Goal: Task Accomplishment & Management: Manage account settings

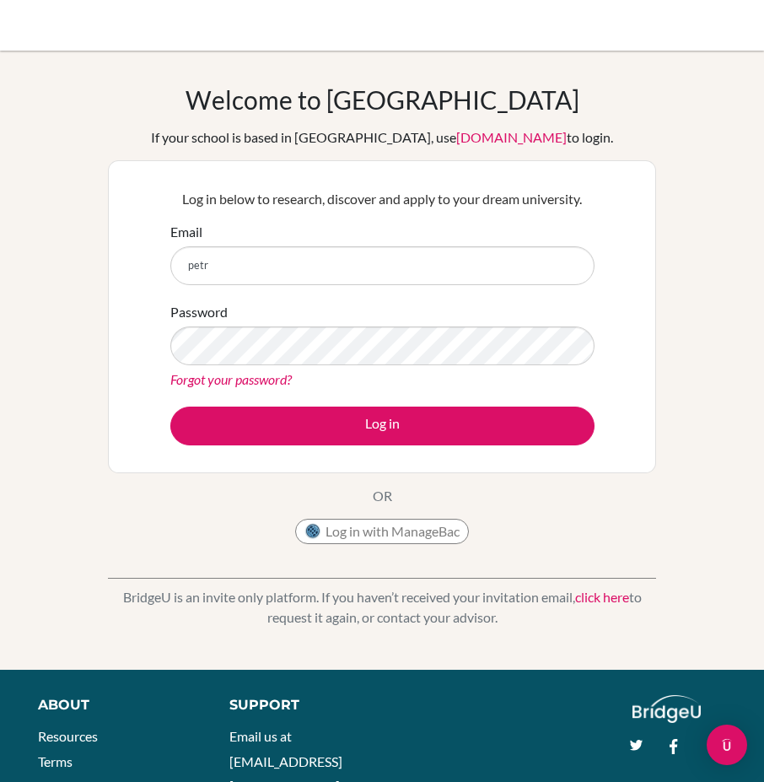
type input "[EMAIL_ADDRESS][DOMAIN_NAME]"
click at [277, 378] on link "Forgot your password?" at bounding box center [230, 379] width 121 height 16
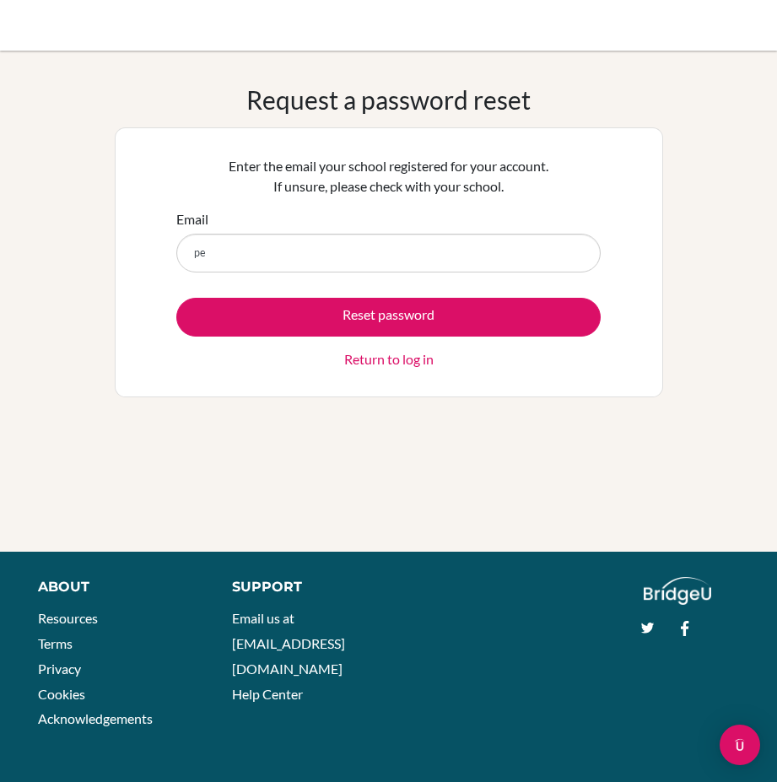
type input "[EMAIL_ADDRESS][DOMAIN_NAME]"
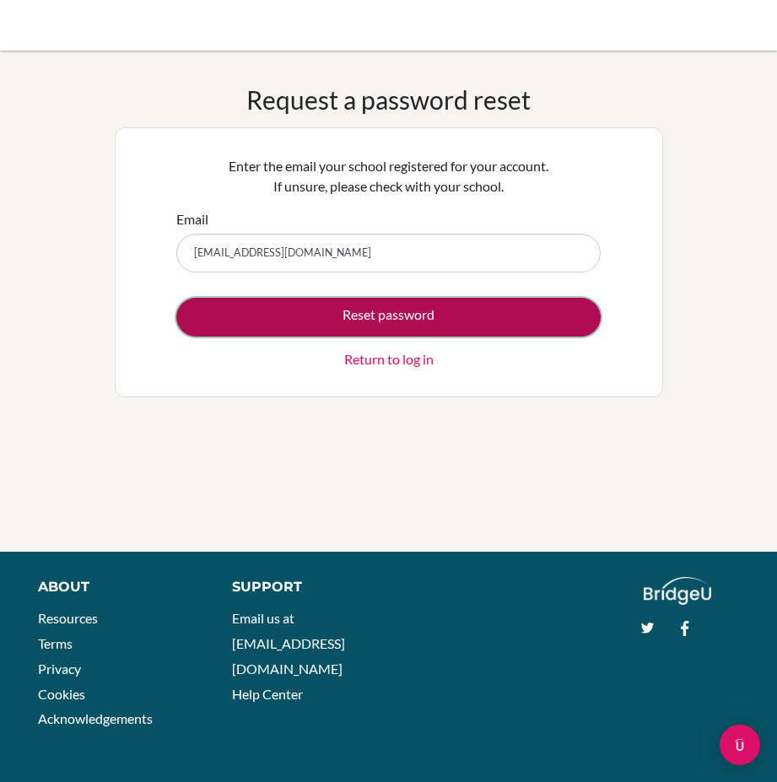
click at [282, 313] on button "Reset password" at bounding box center [388, 317] width 424 height 39
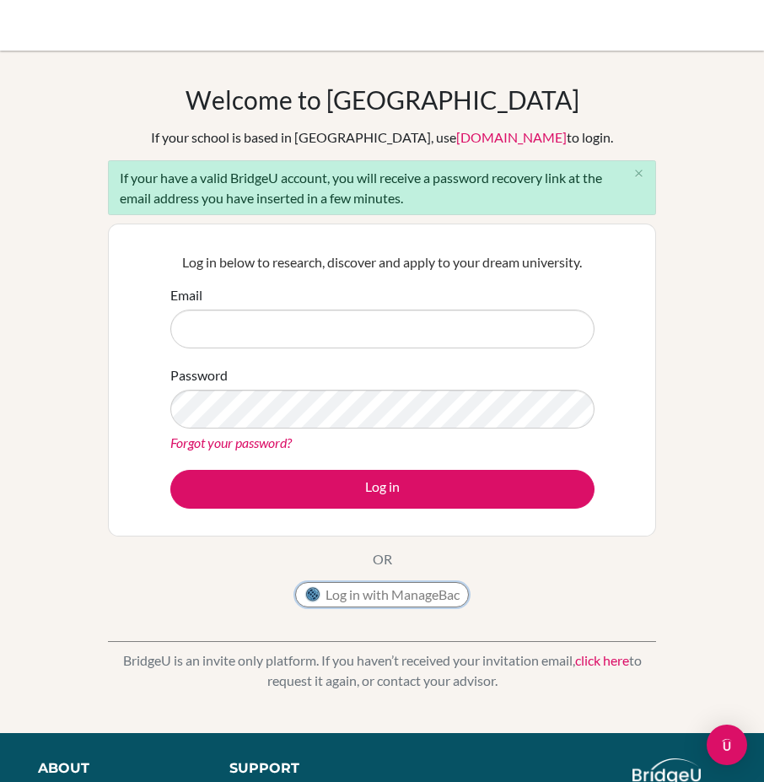
click at [361, 598] on button "Log in with ManageBac" at bounding box center [382, 594] width 174 height 25
